Goal: Information Seeking & Learning: Learn about a topic

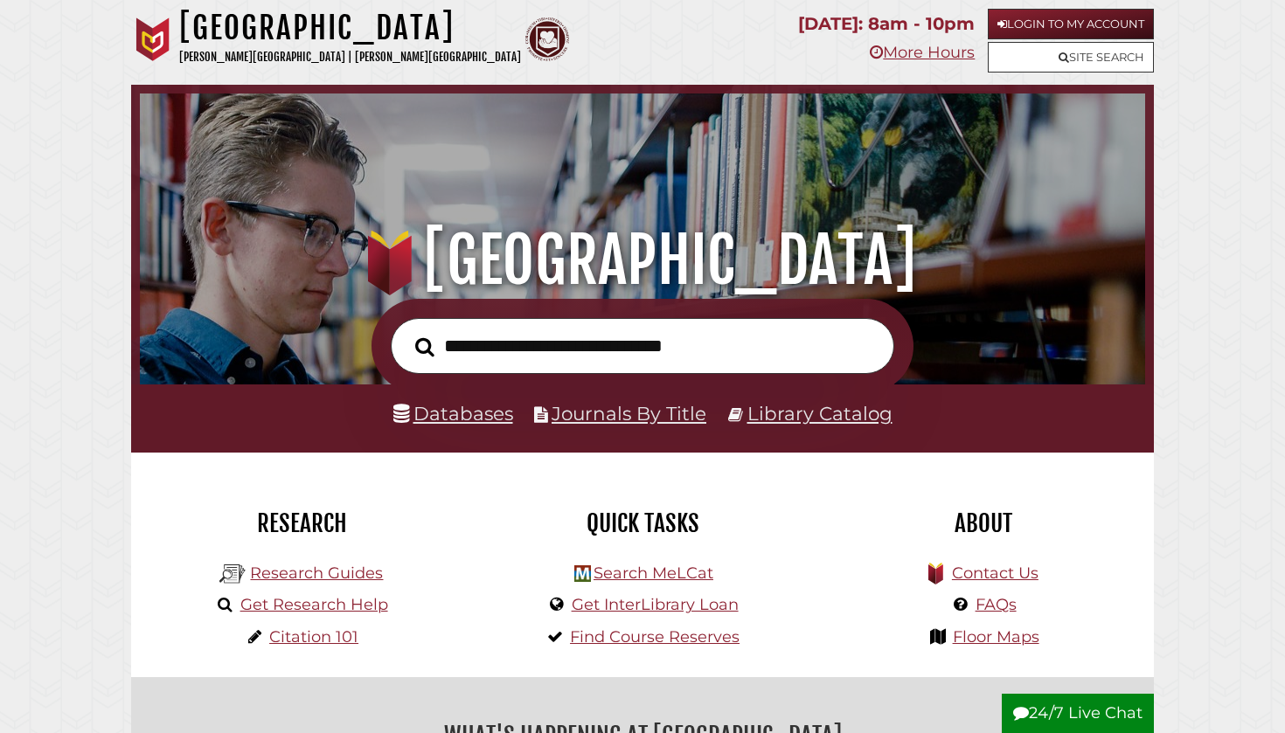
scroll to position [68, 0]
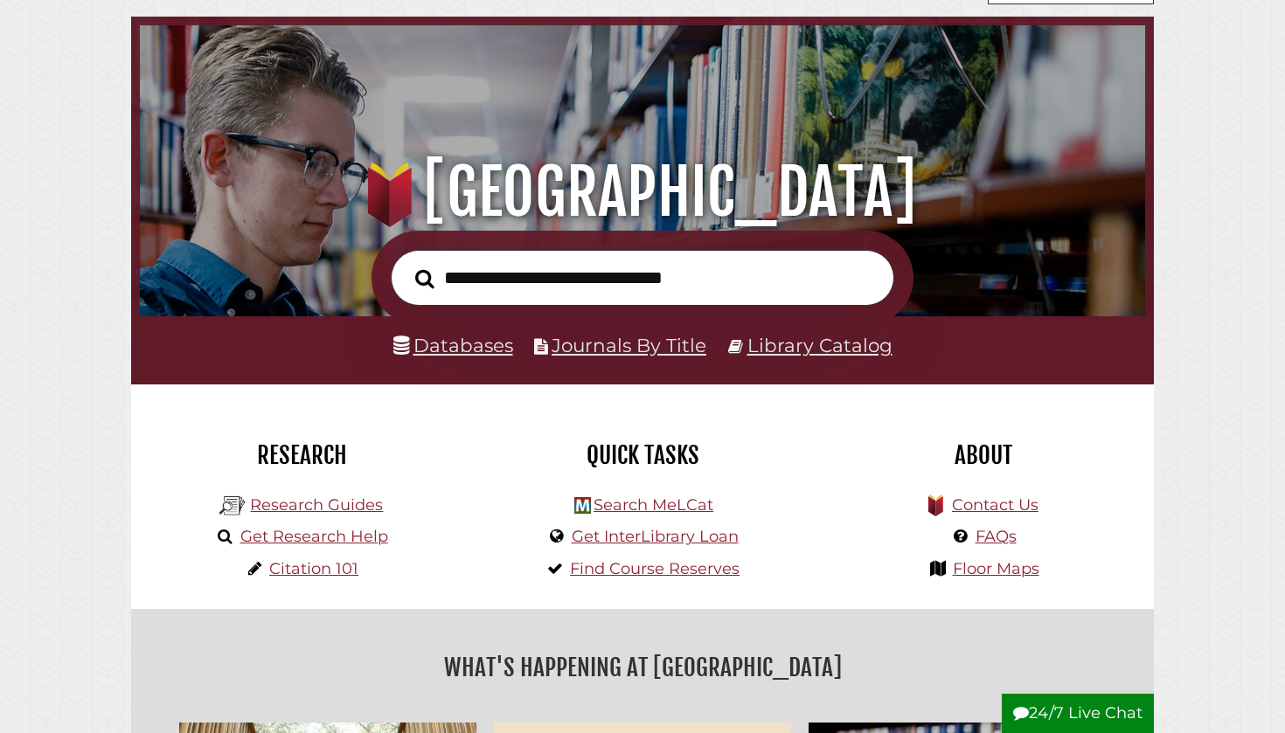
click at [337, 514] on li "Research Guides" at bounding box center [301, 504] width 172 height 32
click at [341, 501] on link "Research Guides" at bounding box center [316, 505] width 133 height 19
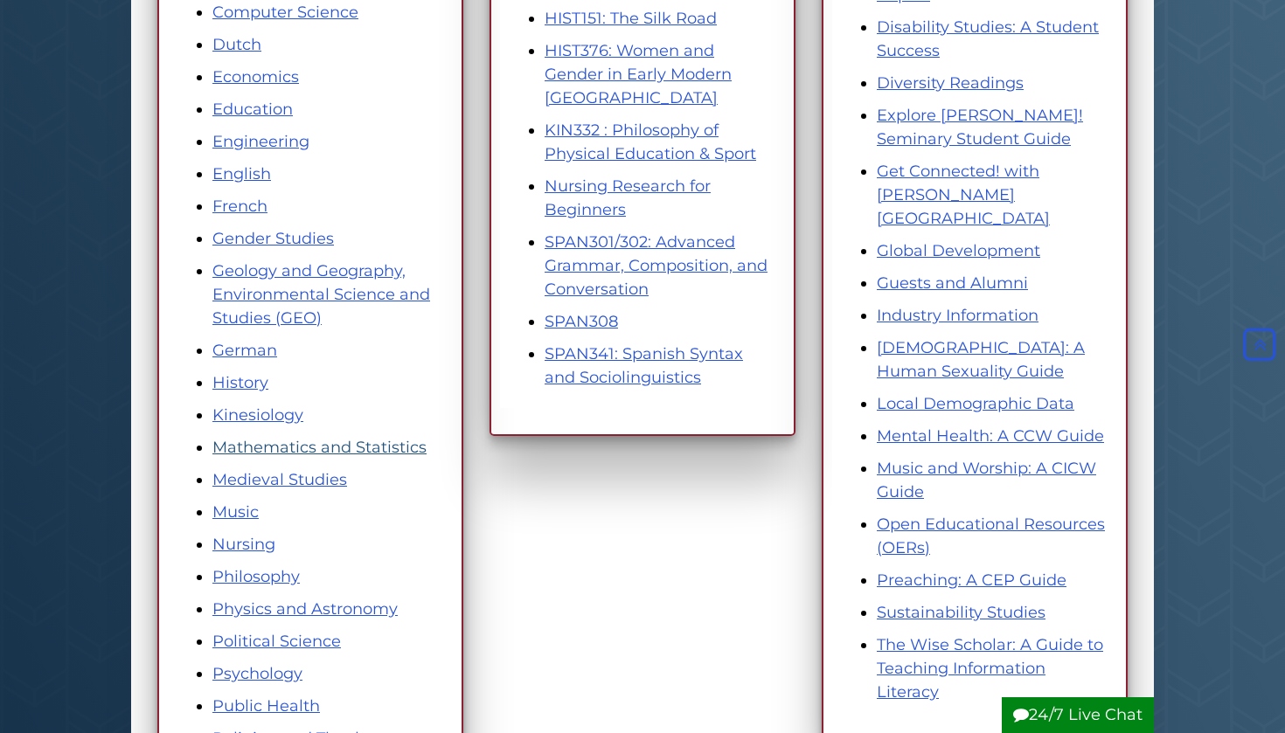
scroll to position [638, 0]
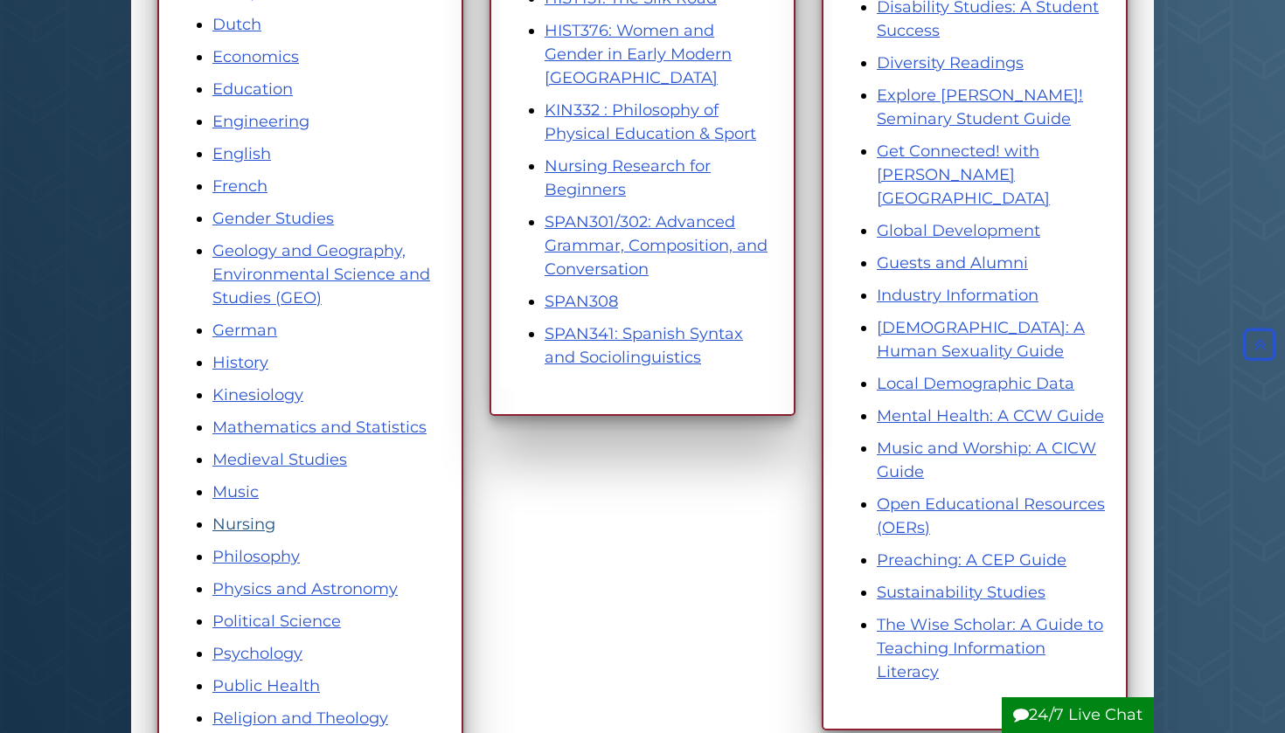
click at [240, 519] on link "Nursing" at bounding box center [243, 524] width 63 height 19
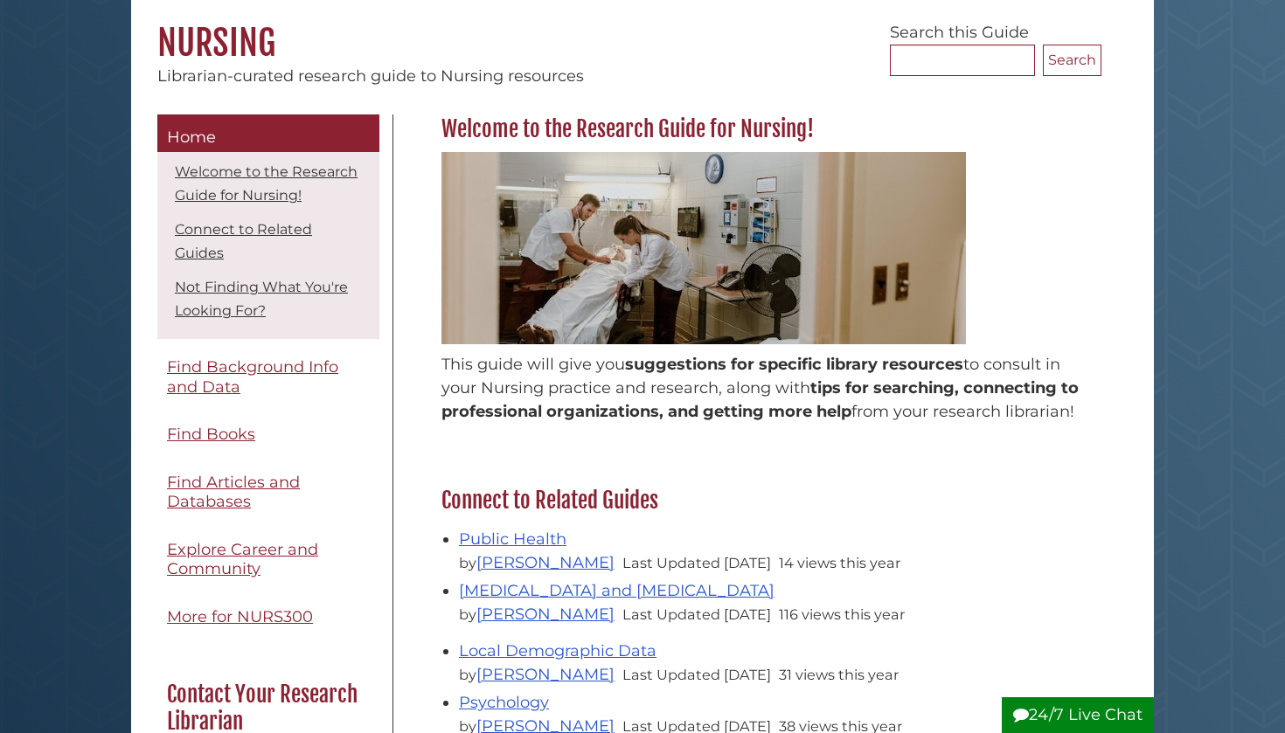
click at [401, 324] on div "Welcome to the Research Guide for Nursing! This guide will give you suggestions…" at bounding box center [766, 640] width 747 height 1050
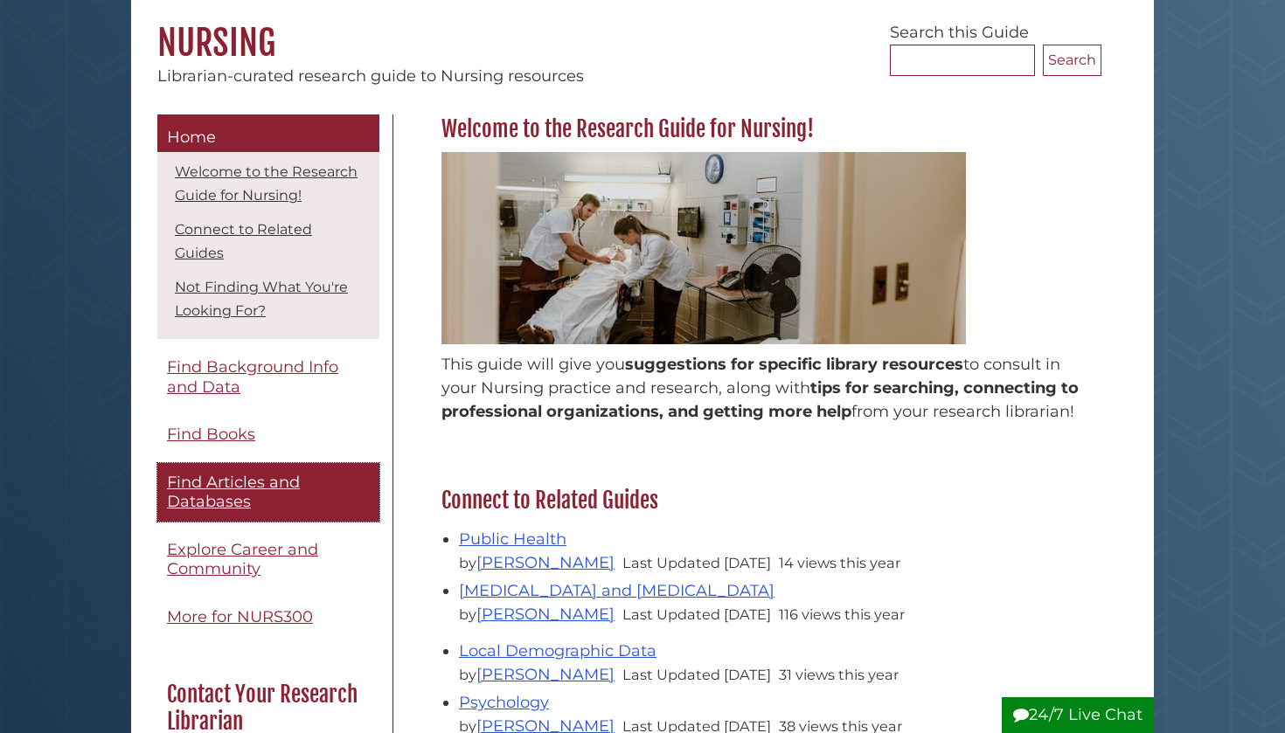
click at [230, 484] on span "Find Articles and Databases" at bounding box center [233, 492] width 133 height 39
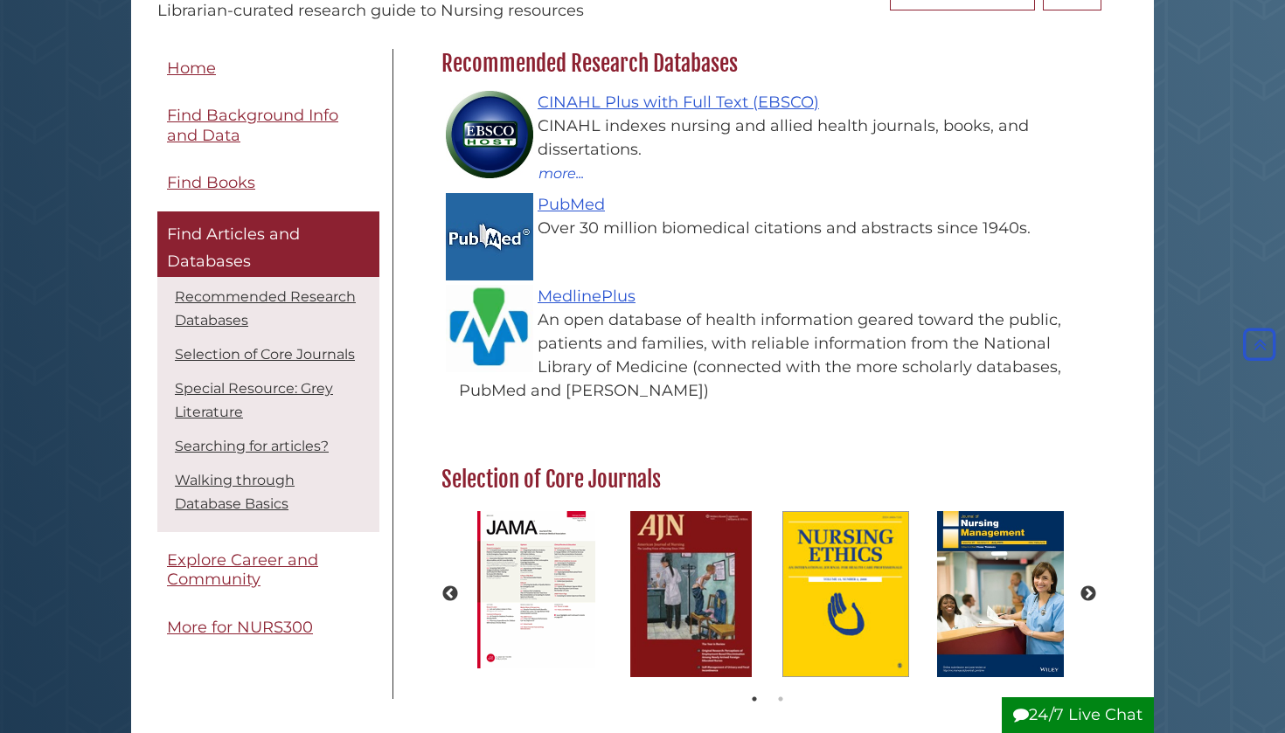
scroll to position [151, 0]
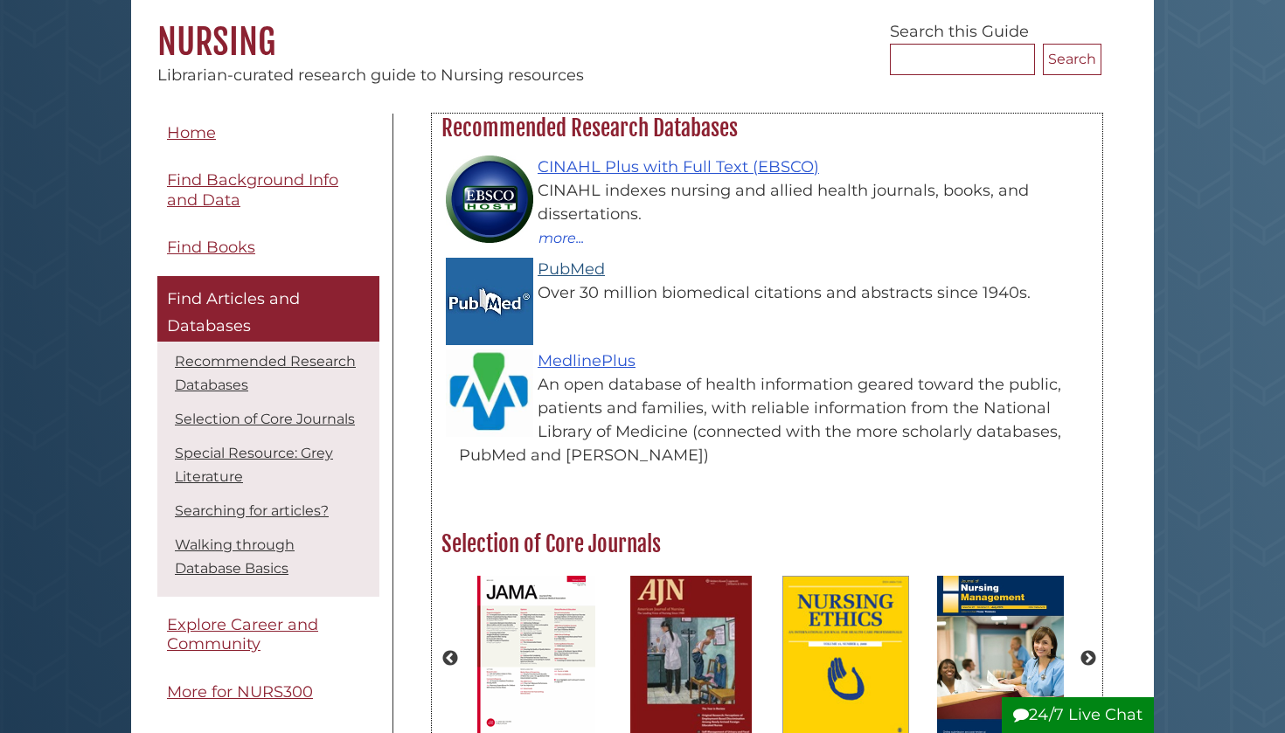
click at [572, 270] on link "PubMed" at bounding box center [571, 269] width 67 height 19
